Goal: Obtain resource: Download file/media

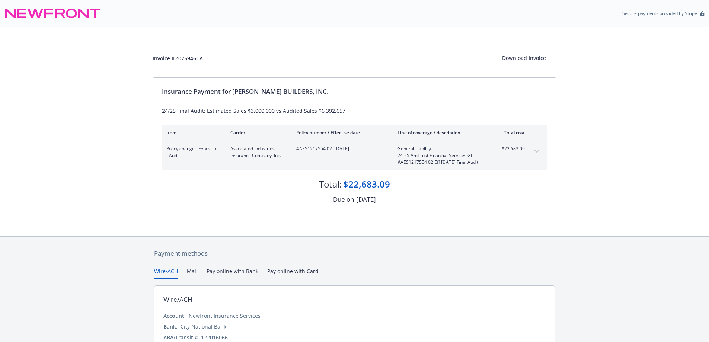
scroll to position [48, 0]
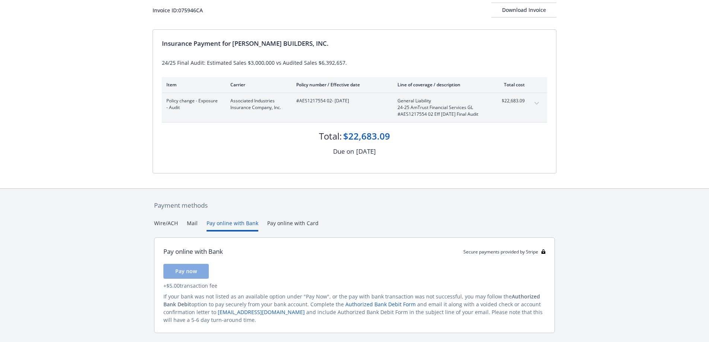
click at [244, 223] on button "Pay online with Bank" at bounding box center [233, 225] width 52 height 12
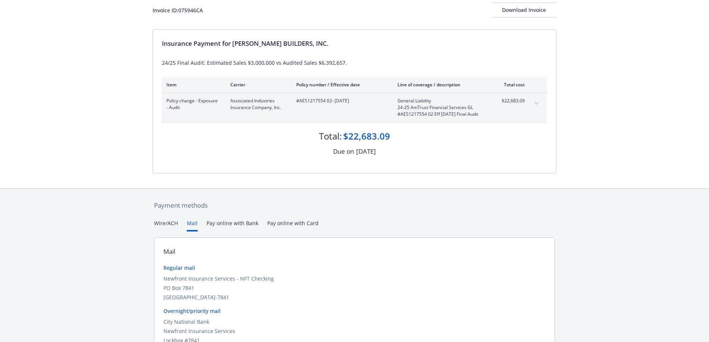
click at [189, 223] on button "Mail" at bounding box center [192, 225] width 11 height 12
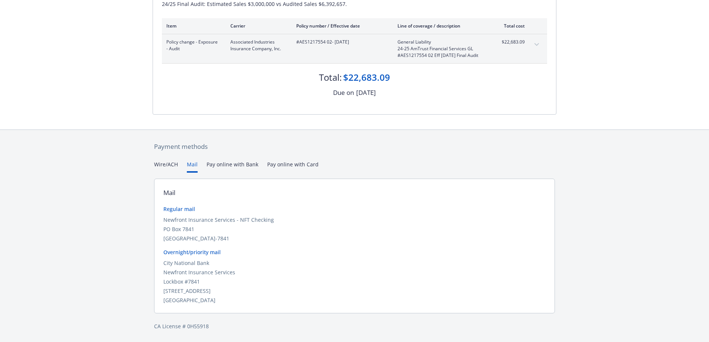
scroll to position [0, 0]
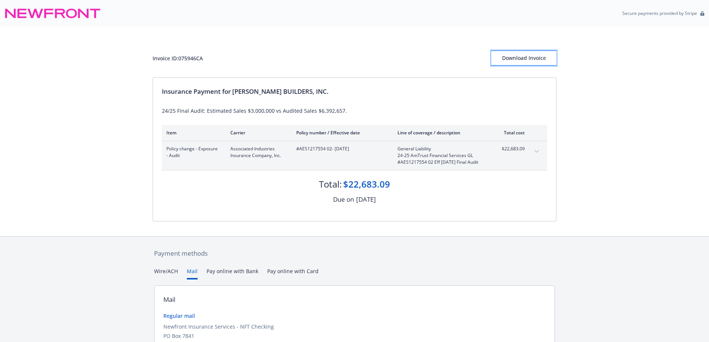
click at [537, 54] on div "Download Invoice" at bounding box center [523, 58] width 65 height 14
